Goal: Task Accomplishment & Management: Complete application form

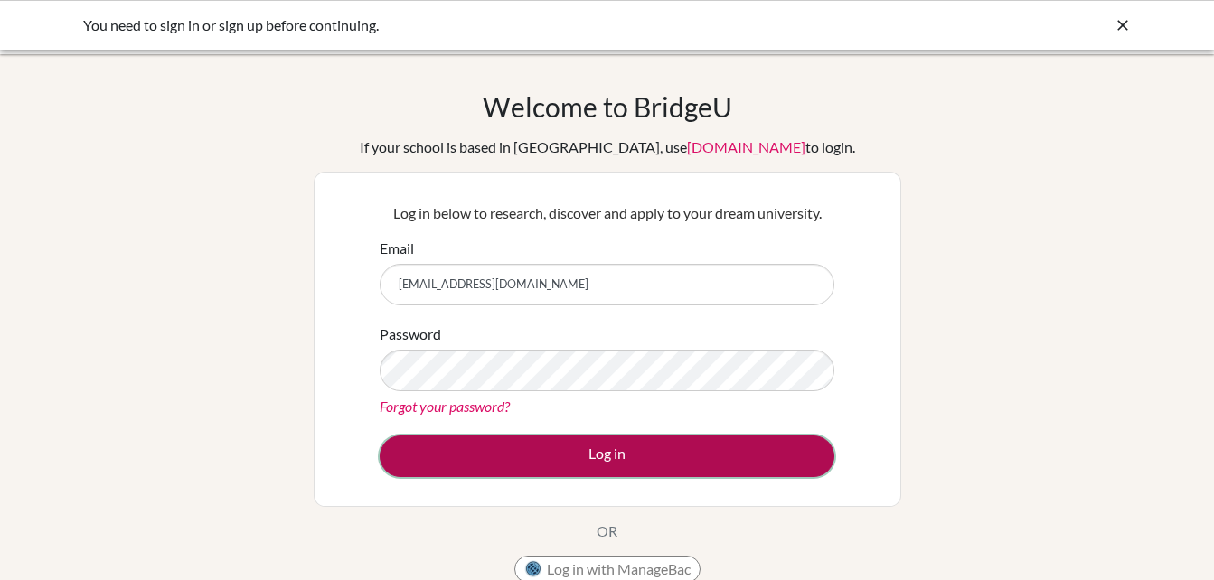
click at [560, 466] on button "Log in" at bounding box center [607, 457] width 455 height 42
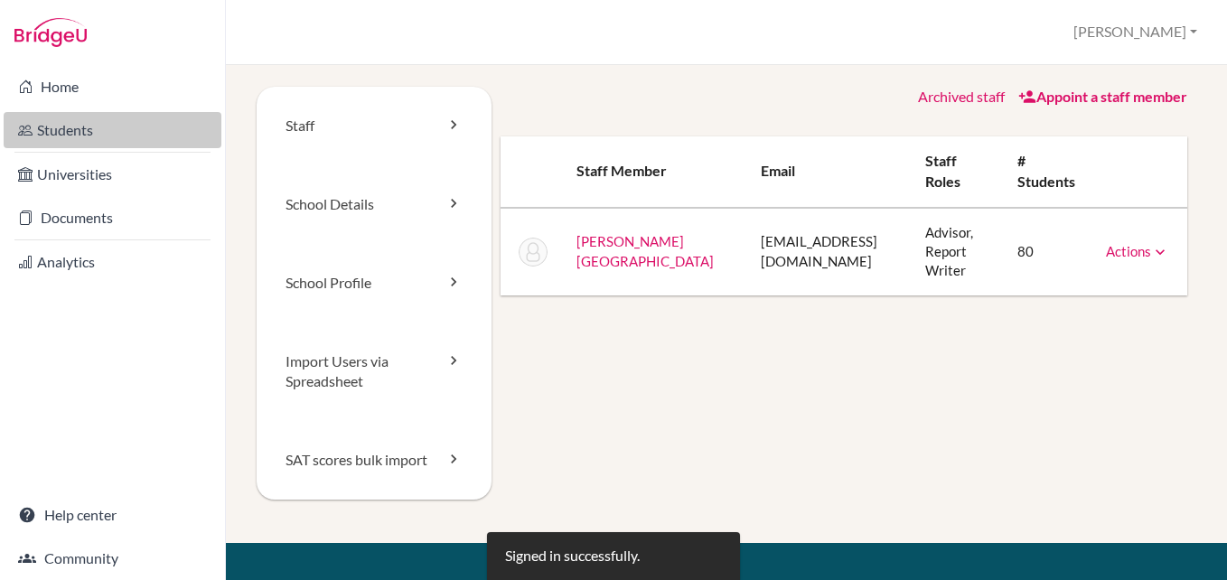
click at [72, 128] on link "Students" at bounding box center [113, 130] width 218 height 36
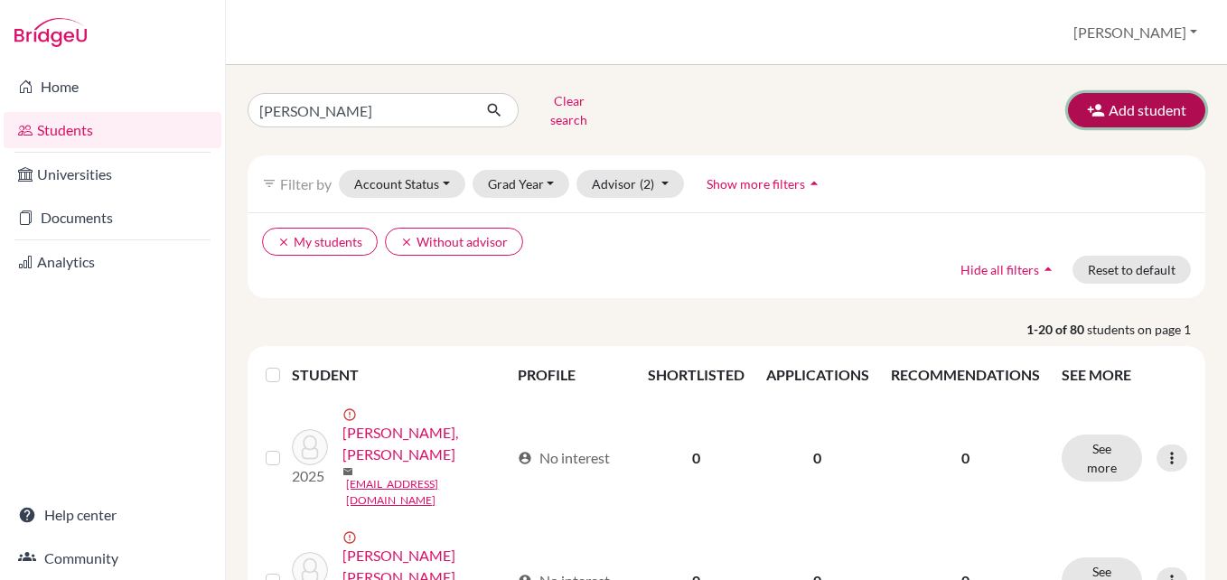
click at [1134, 93] on button "Add student" at bounding box center [1136, 110] width 137 height 34
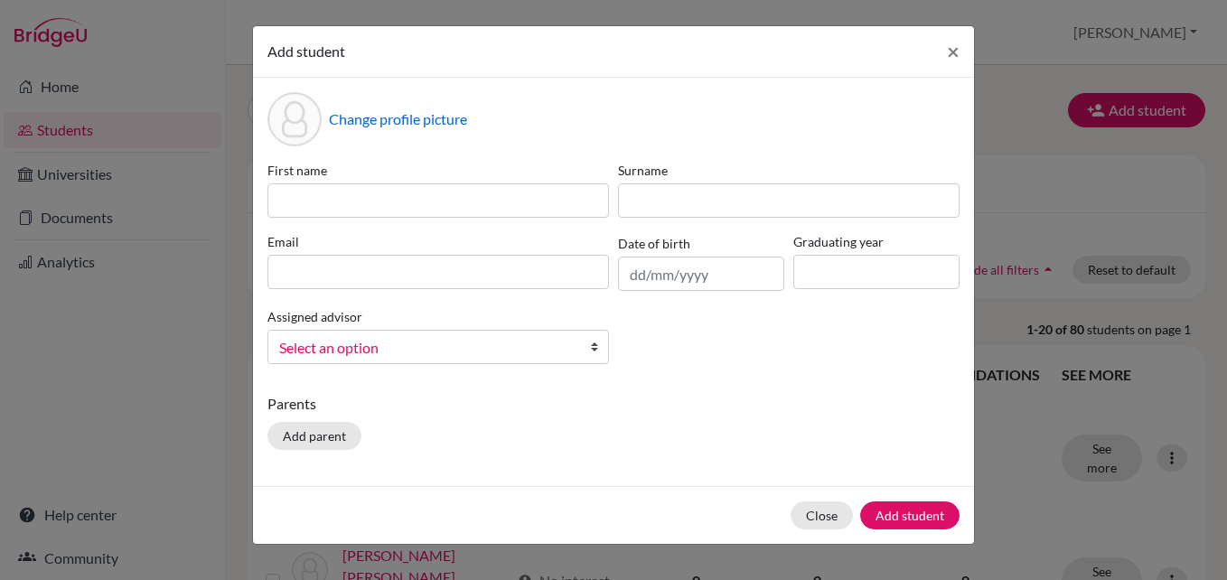
drag, startPoint x: 504, startPoint y: 324, endPoint x: 470, endPoint y: 363, distance: 52.5
drag, startPoint x: 470, startPoint y: 363, endPoint x: 688, endPoint y: 417, distance: 224.4
click at [688, 417] on div "Parents Add parent" at bounding box center [613, 425] width 692 height 64
click at [349, 271] on input at bounding box center [438, 272] width 342 height 34
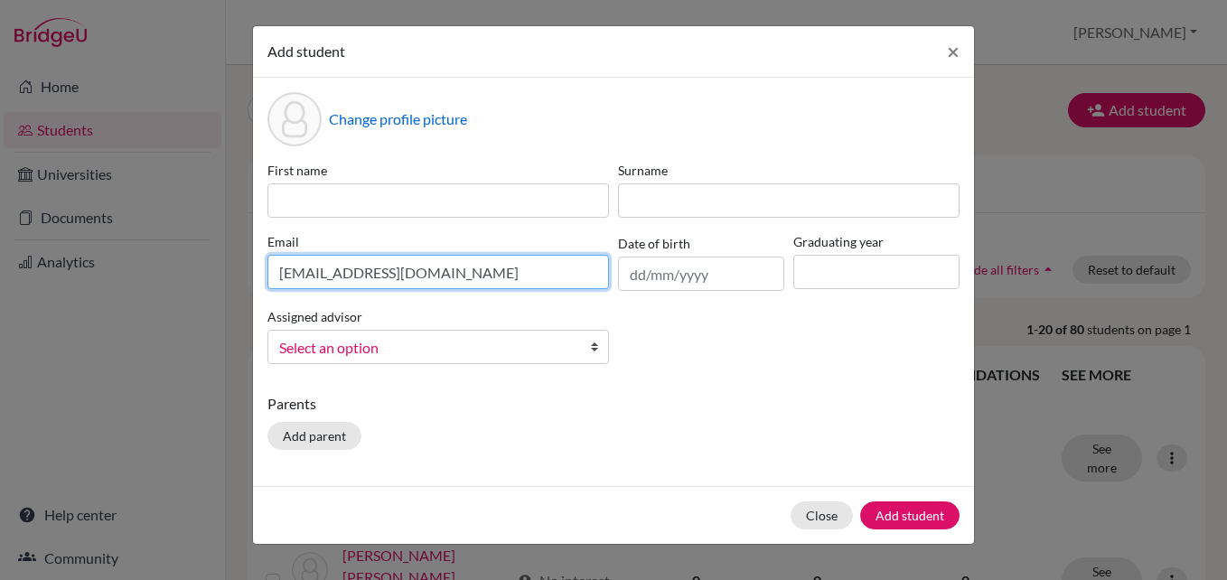
type input "lucian.palacios1908@gmail.com"
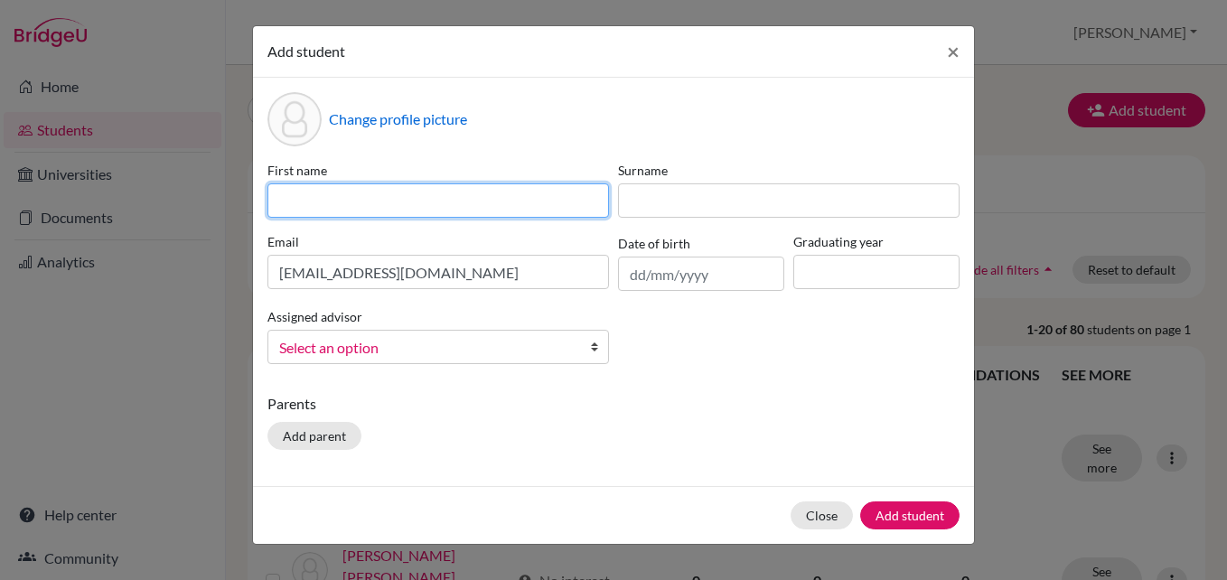
click at [439, 211] on input at bounding box center [438, 200] width 342 height 34
type input "Luciana"
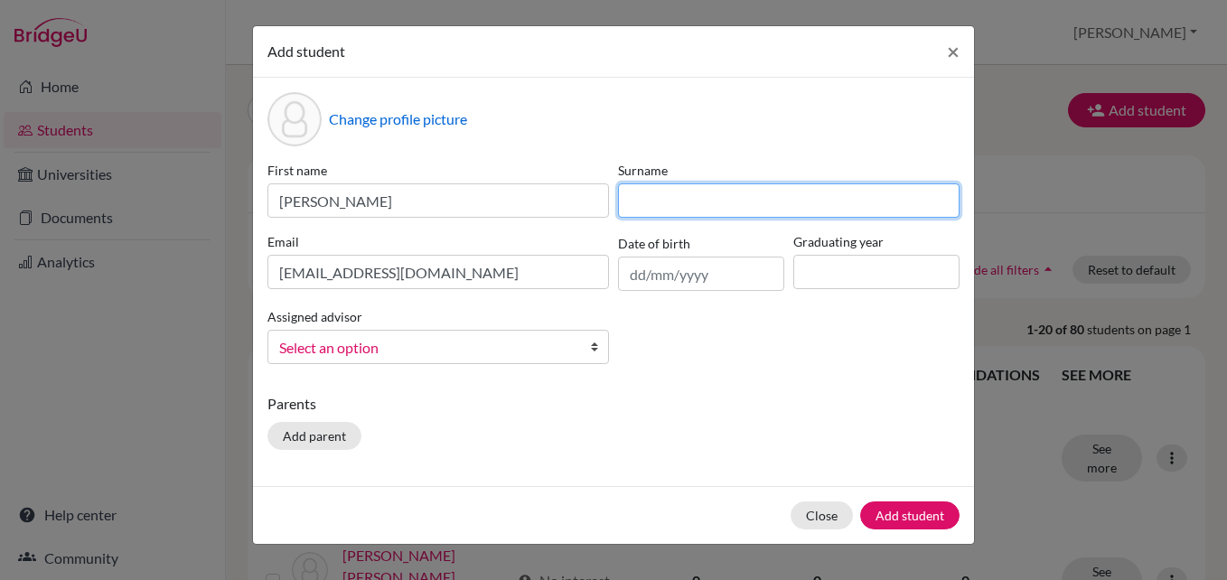
click at [877, 198] on input at bounding box center [789, 200] width 342 height 34
type input "Palacios"
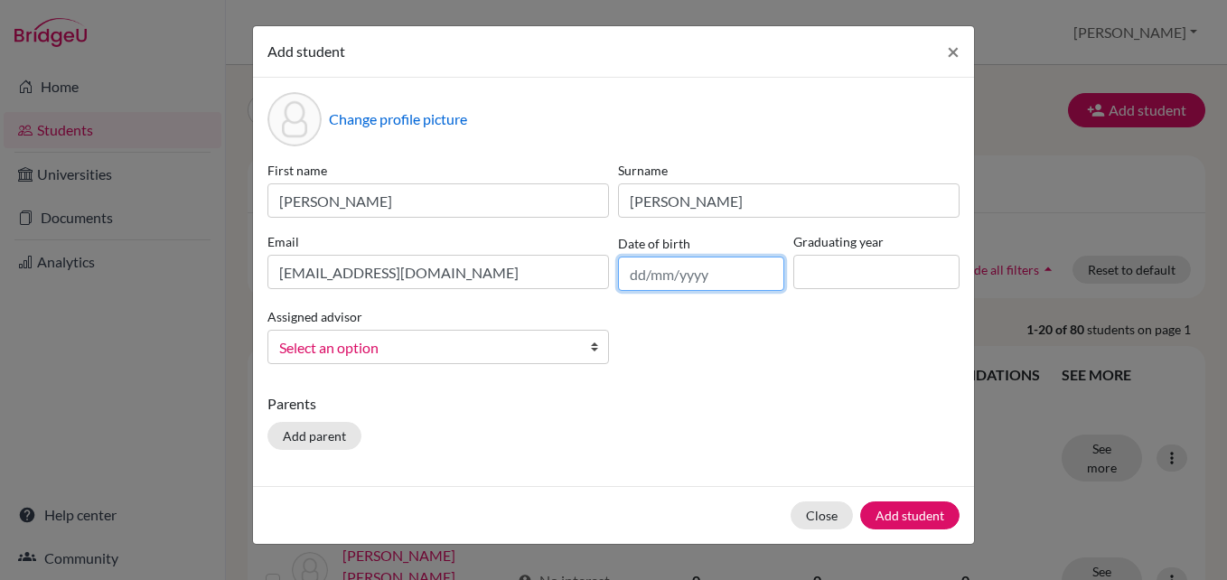
click at [651, 266] on input "text" at bounding box center [701, 274] width 166 height 34
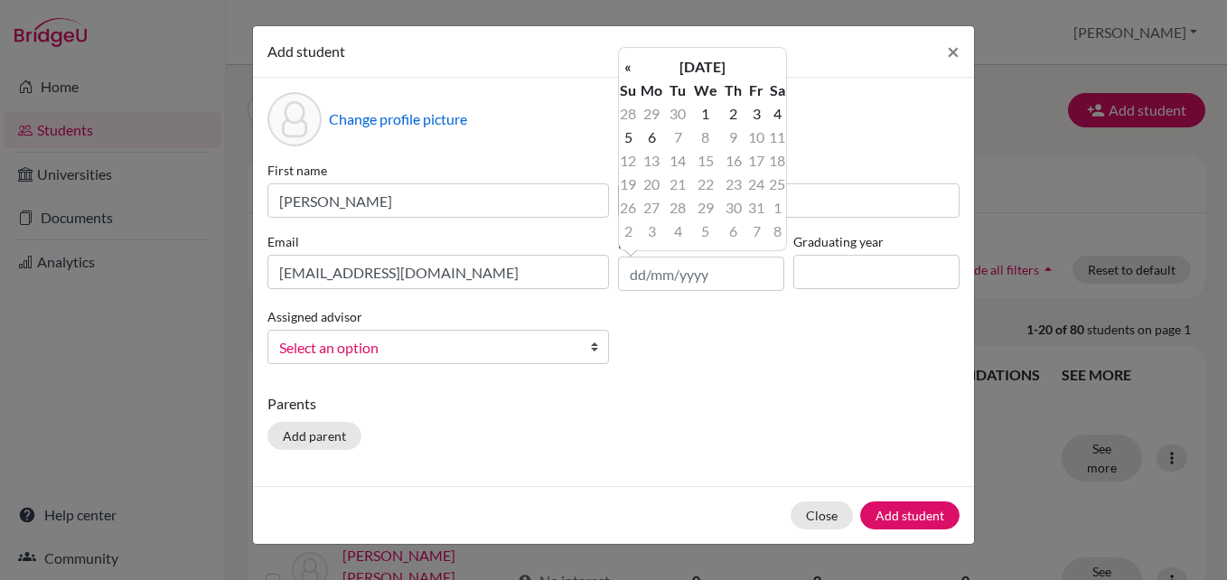
click at [669, 69] on th "October 2025" at bounding box center [702, 66] width 131 height 23
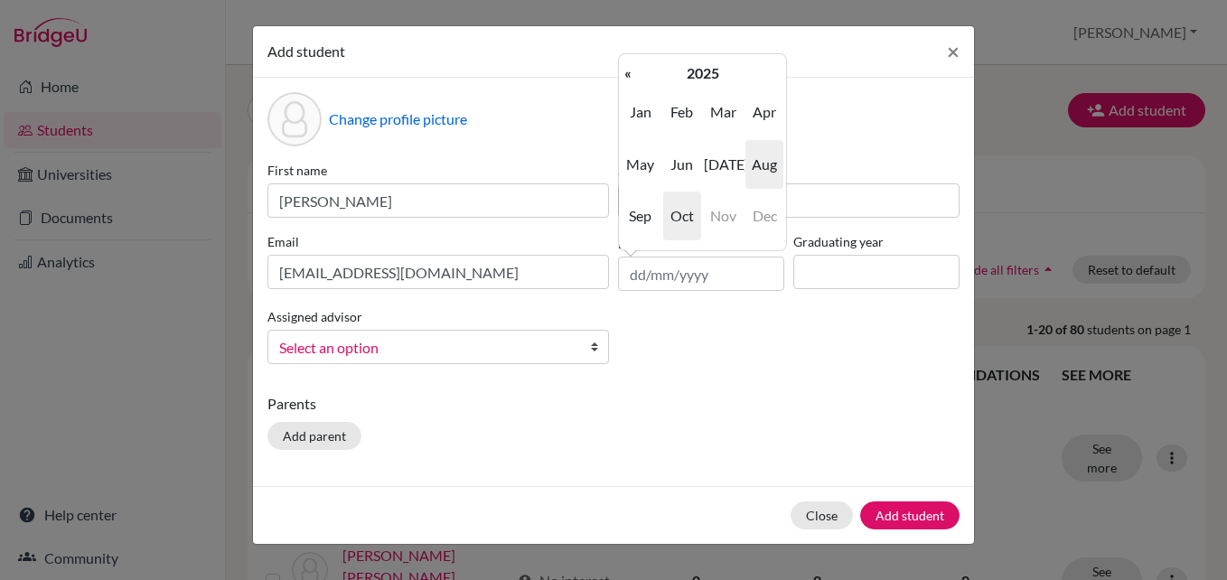
click at [755, 169] on span "Aug" at bounding box center [765, 164] width 38 height 49
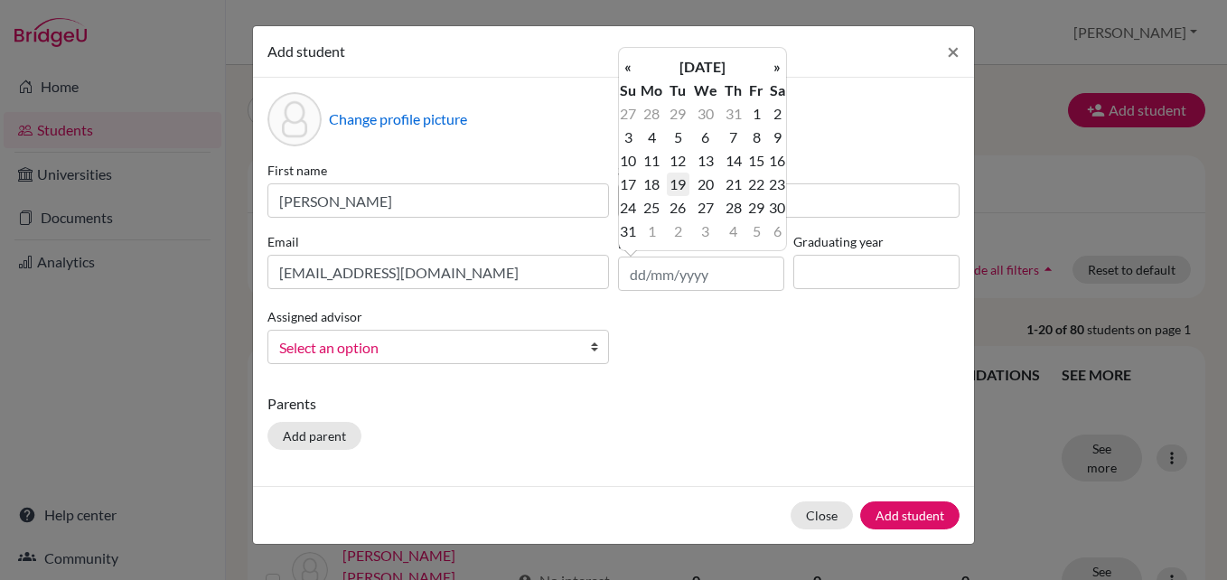
click at [683, 185] on td "19" at bounding box center [678, 184] width 23 height 23
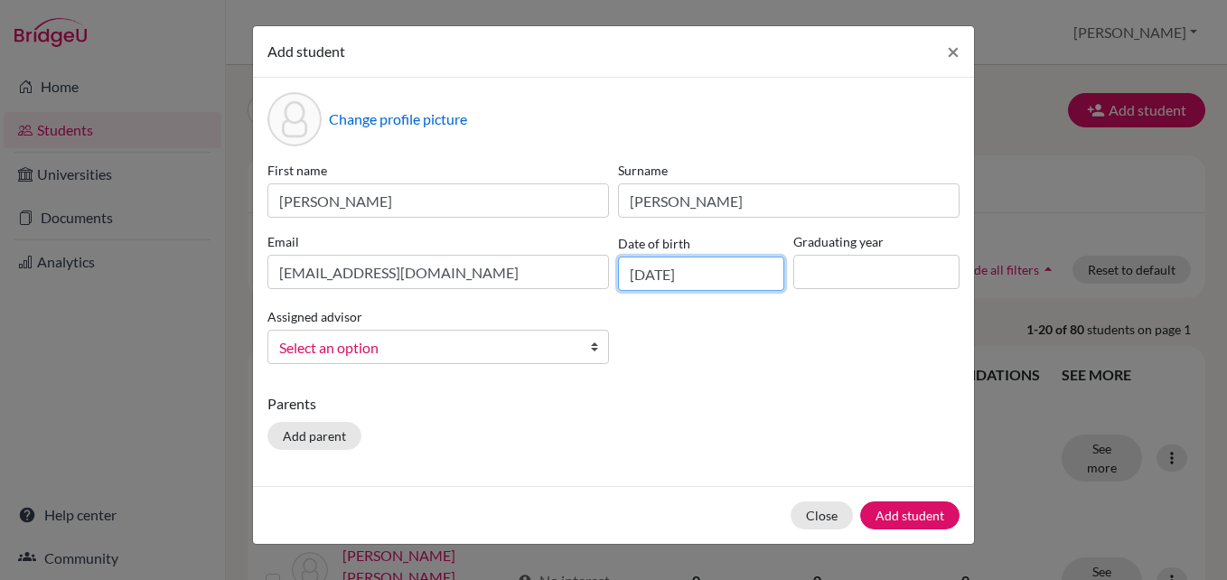
click at [728, 268] on input "19/08/2025" at bounding box center [701, 274] width 166 height 34
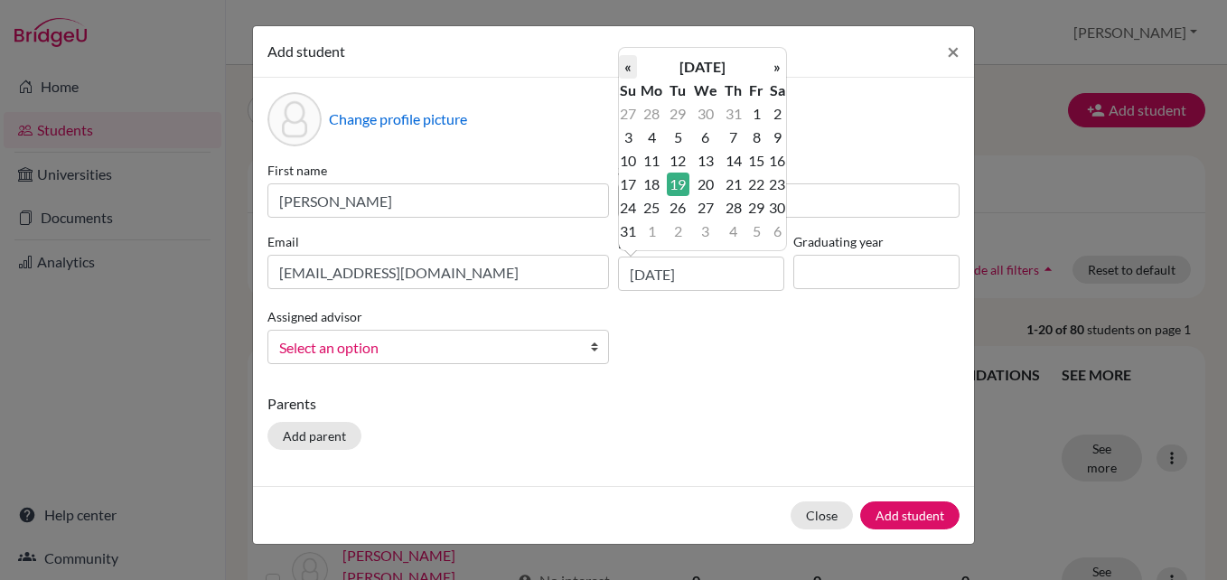
click at [623, 69] on th "«" at bounding box center [628, 66] width 18 height 23
click at [681, 62] on th "April 2025" at bounding box center [702, 66] width 131 height 23
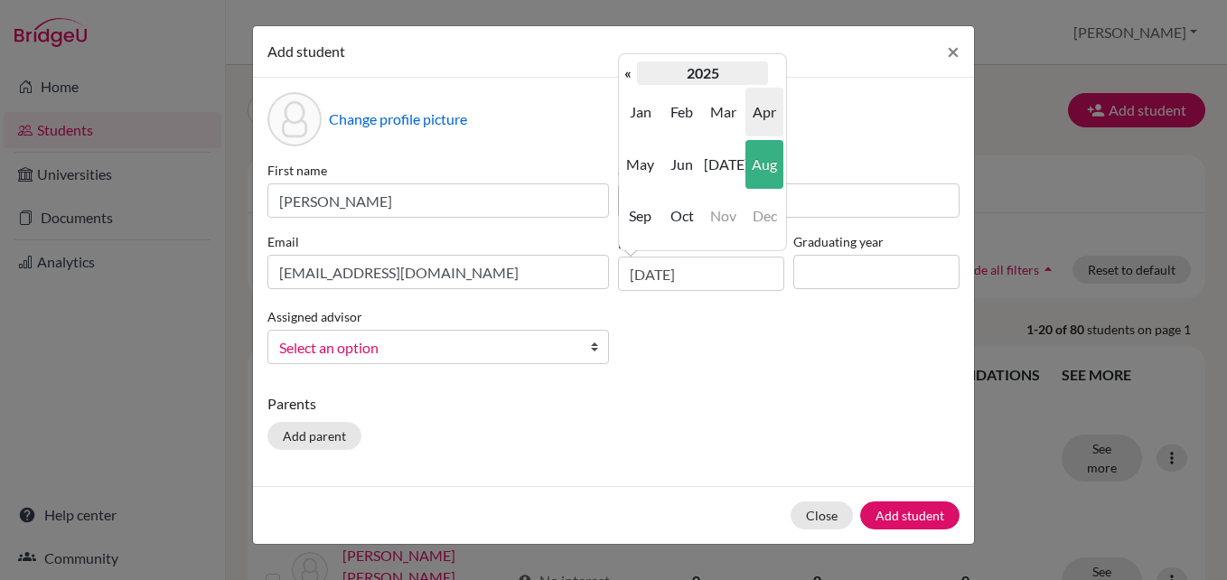
click at [691, 71] on th "2025" at bounding box center [702, 72] width 131 height 23
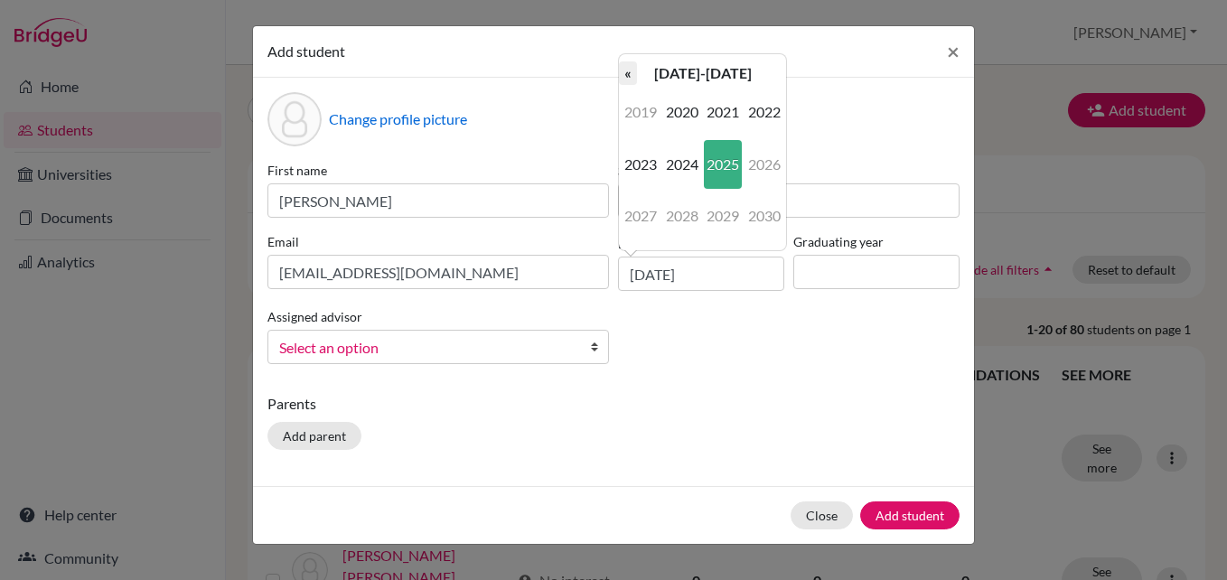
click at [634, 73] on th "«" at bounding box center [628, 72] width 18 height 23
click at [681, 212] on span "2008" at bounding box center [682, 216] width 38 height 49
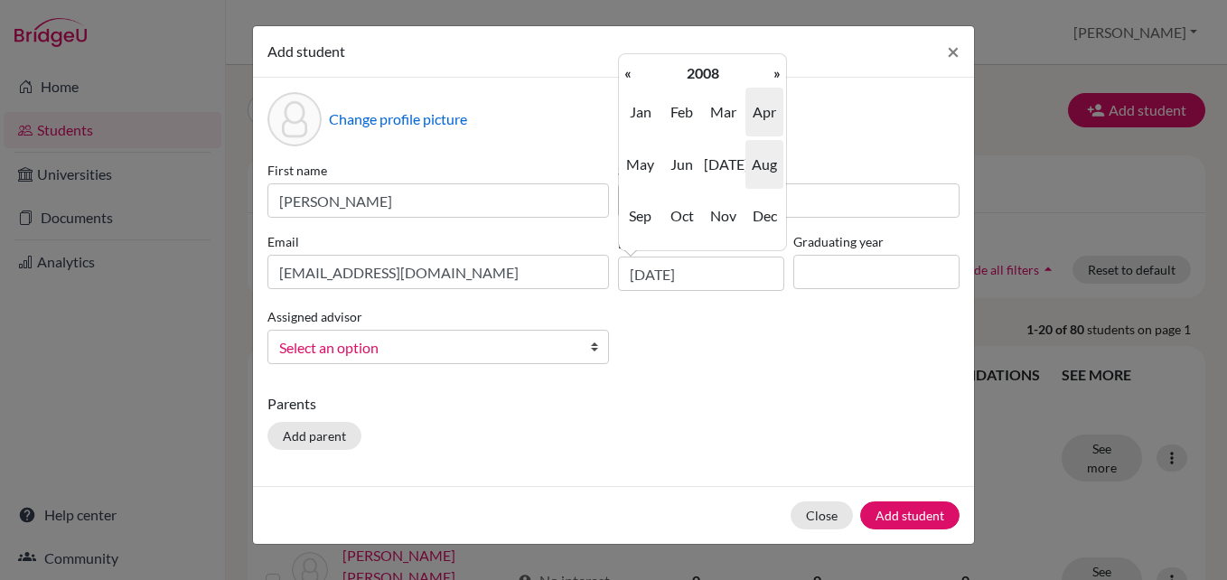
click at [756, 162] on span "Aug" at bounding box center [765, 164] width 38 height 49
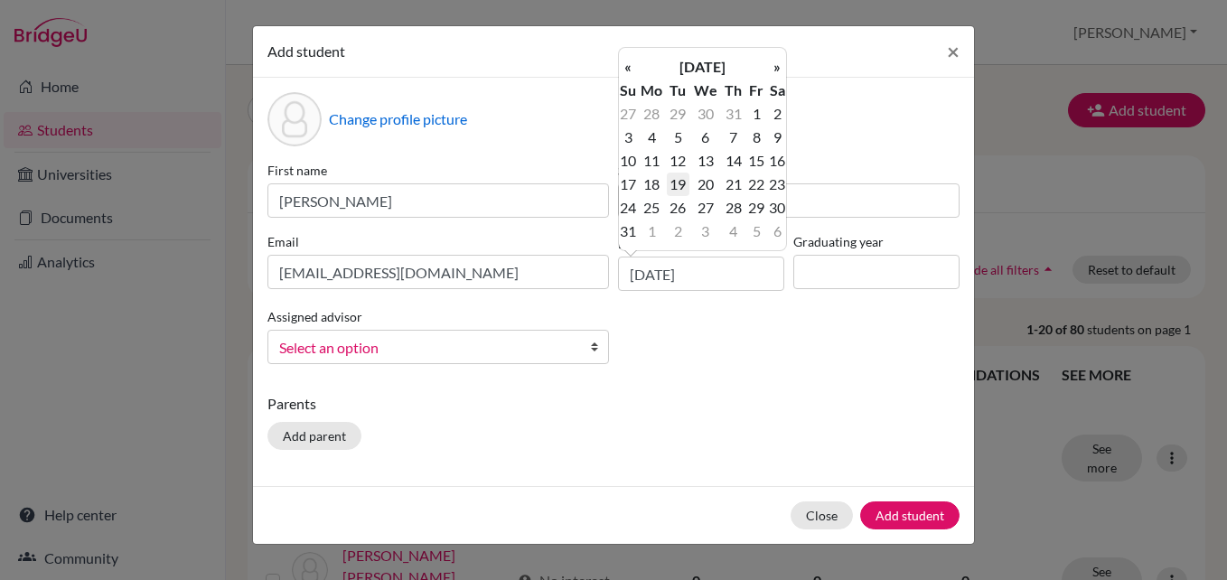
click at [681, 179] on td "19" at bounding box center [678, 184] width 23 height 23
type input "19/08/2008"
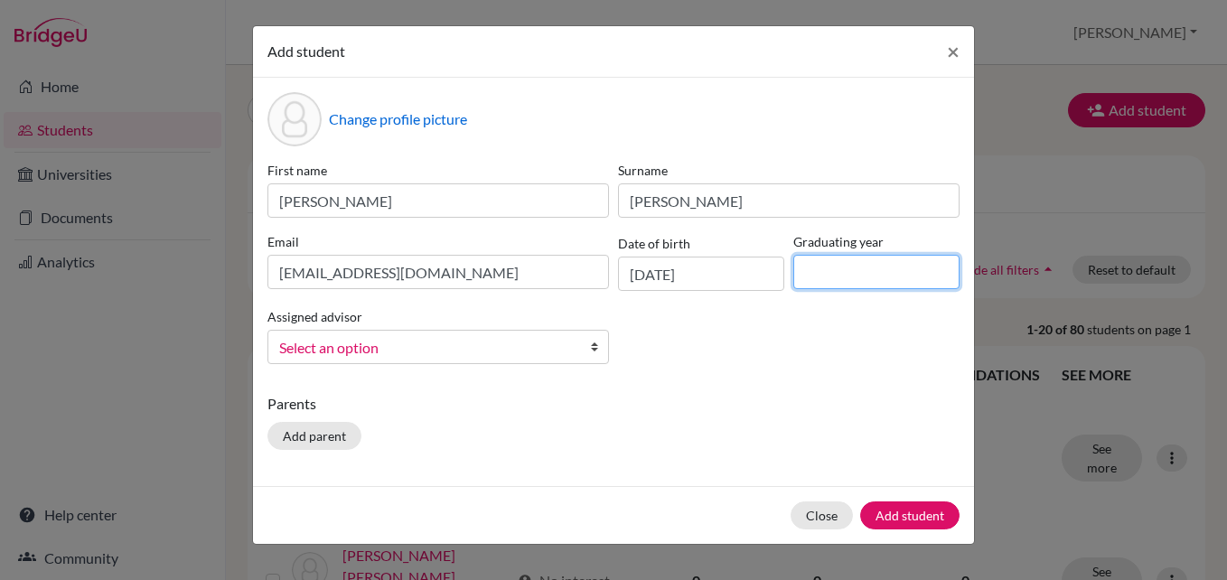
drag, startPoint x: 857, startPoint y: 278, endPoint x: 856, endPoint y: 262, distance: 16.3
click at [857, 273] on input at bounding box center [876, 272] width 166 height 34
type input "2026"
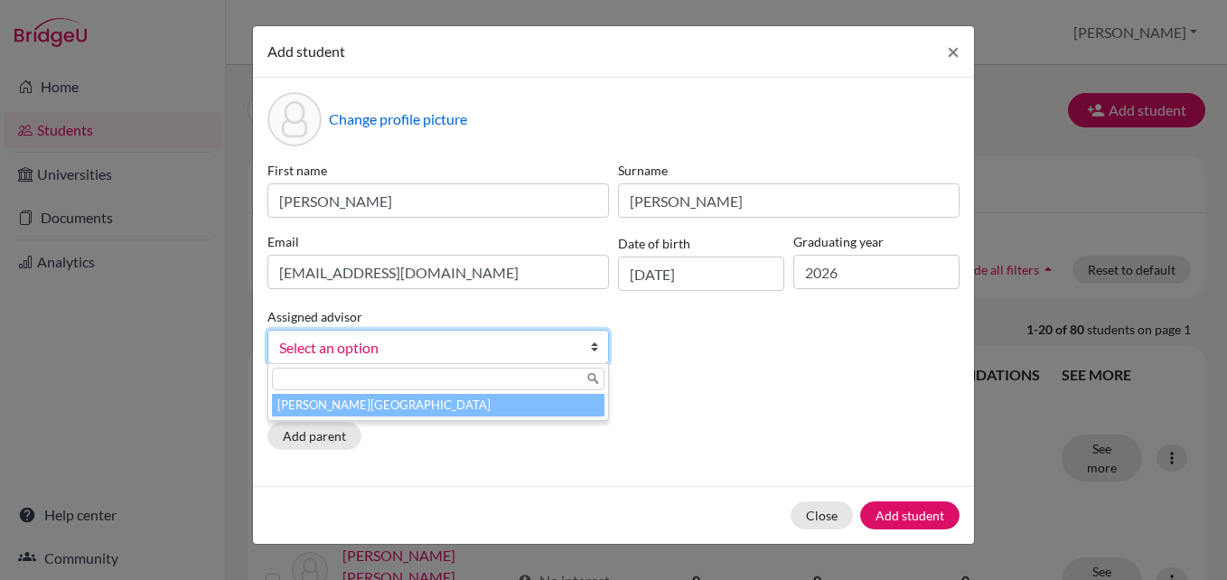
click at [482, 338] on span "Select an option" at bounding box center [426, 347] width 295 height 23
click at [379, 413] on li "[PERSON_NAME][GEOGRAPHIC_DATA]" at bounding box center [438, 405] width 333 height 23
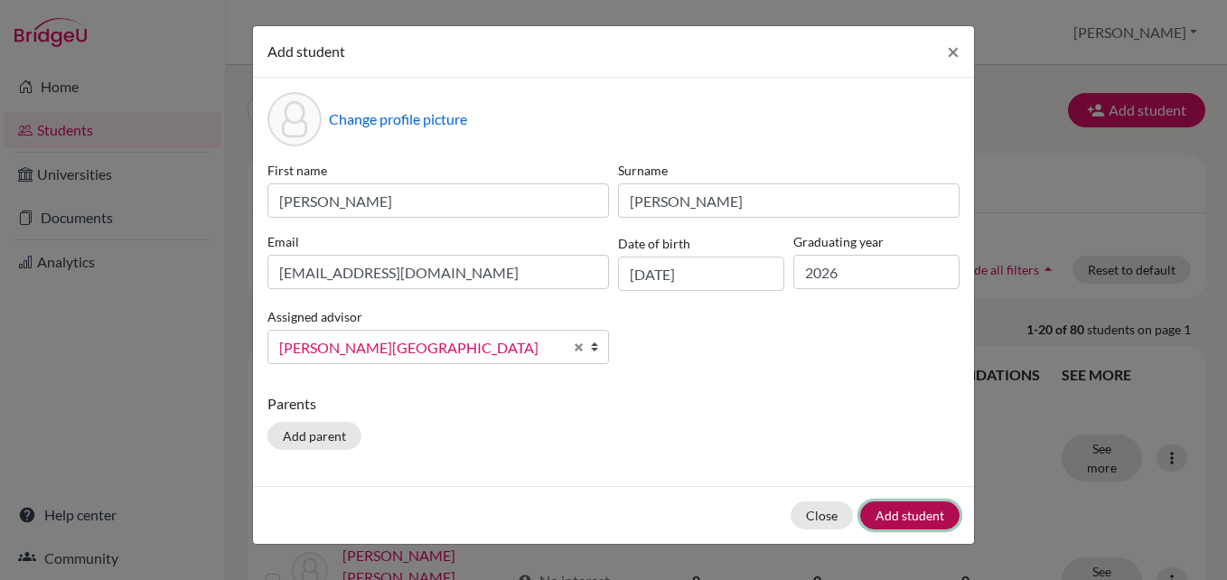
click at [933, 515] on button "Add student" at bounding box center [909, 516] width 99 height 28
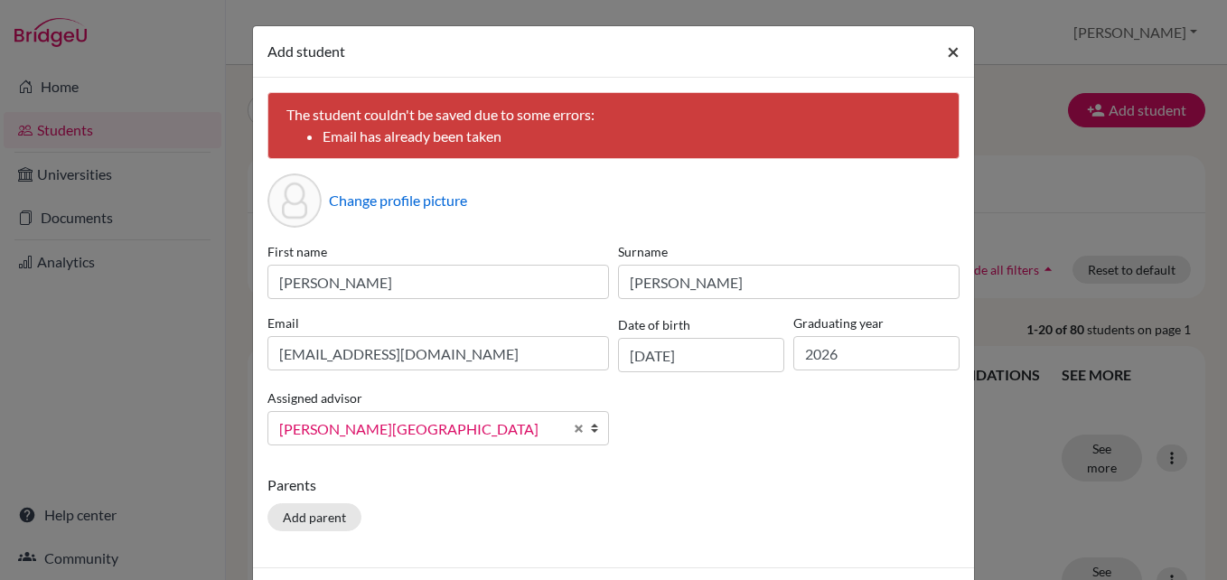
click at [947, 54] on span "×" at bounding box center [953, 51] width 13 height 26
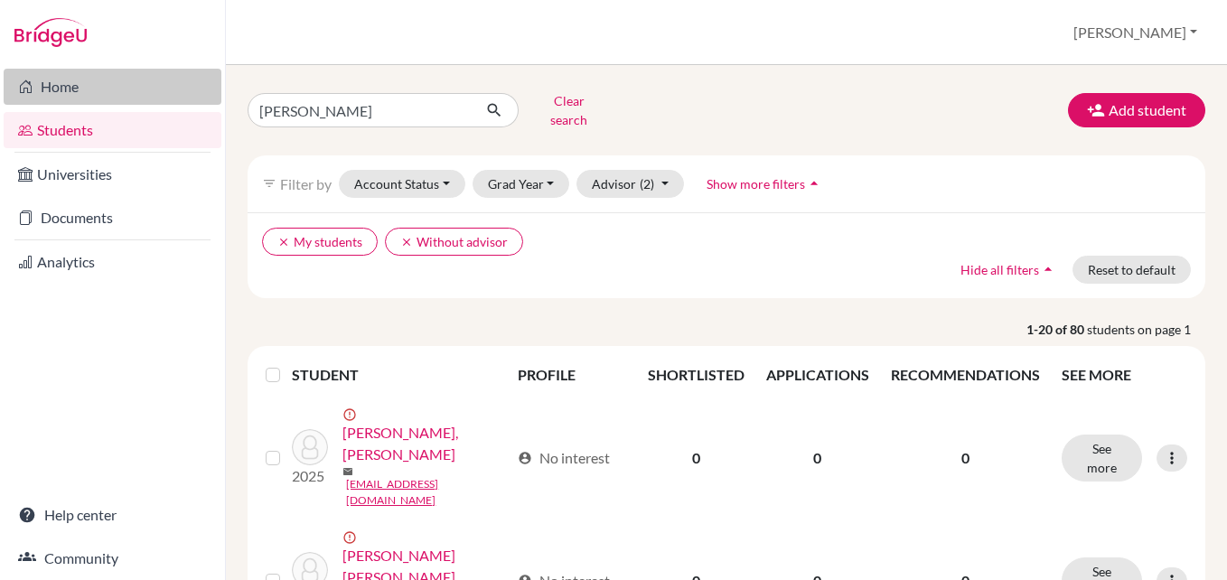
click at [52, 91] on link "Home" at bounding box center [113, 87] width 218 height 36
